Goal: Check status: Check status

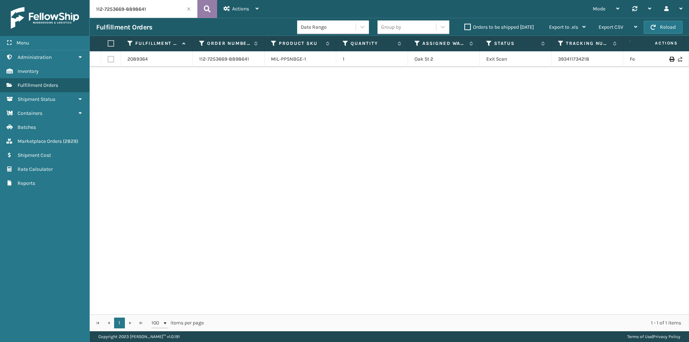
click at [206, 8] on icon at bounding box center [207, 9] width 7 height 11
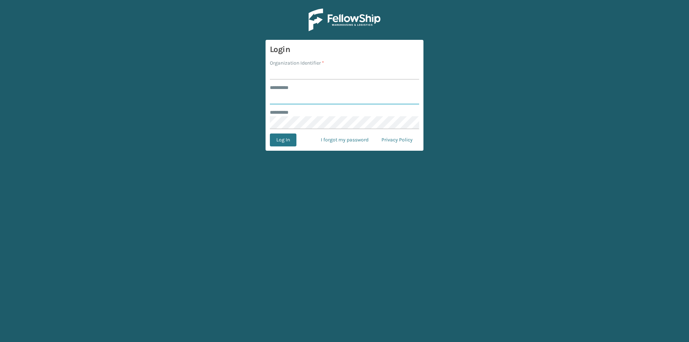
type input "******"
click at [280, 73] on input "Organization Identifier *" at bounding box center [344, 73] width 149 height 13
type input "milliard"
click at [273, 141] on button "Log In" at bounding box center [283, 139] width 27 height 13
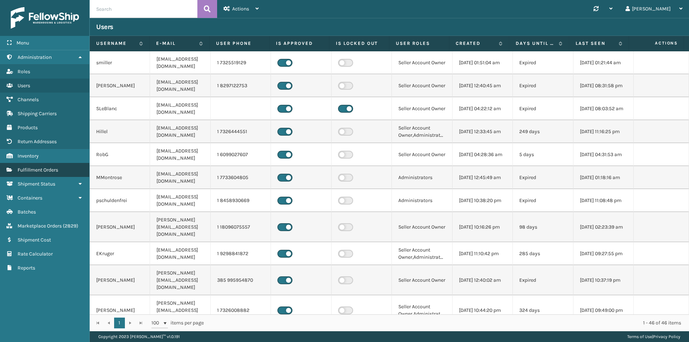
click at [64, 173] on link "Fulfillment Orders" at bounding box center [44, 170] width 89 height 14
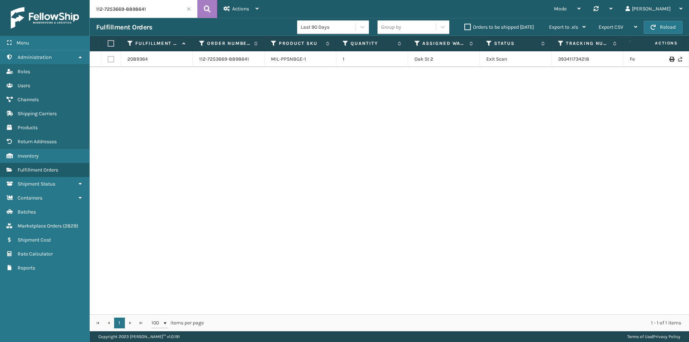
drag, startPoint x: 185, startPoint y: 15, endPoint x: 173, endPoint y: 11, distance: 12.8
click at [184, 15] on input "112-7253669-8898641" at bounding box center [144, 9] width 108 height 18
click at [173, 11] on input "112-7253669-8898641" at bounding box center [144, 9] width 108 height 18
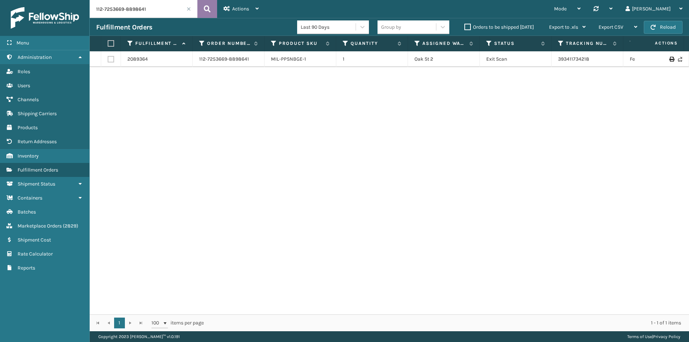
click at [210, 10] on icon at bounding box center [207, 9] width 7 height 11
drag, startPoint x: 604, startPoint y: 65, endPoint x: 540, endPoint y: 65, distance: 64.2
click at [540, 65] on tr "2089364 112-7253669-8898641 MIL-PPSNBGE-1 1 Oak St 2 Exit Scan 393411734218 Fed…" at bounding box center [491, 59] width 802 height 16
copy tr "393411734218"
